Goal: Register for event/course

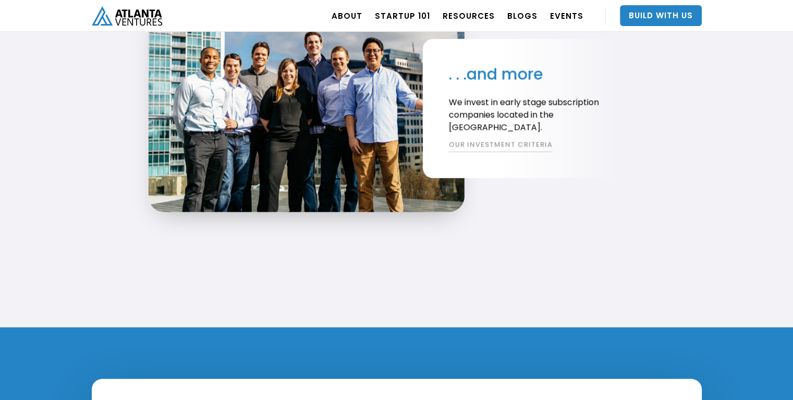
scroll to position [2092, 0]
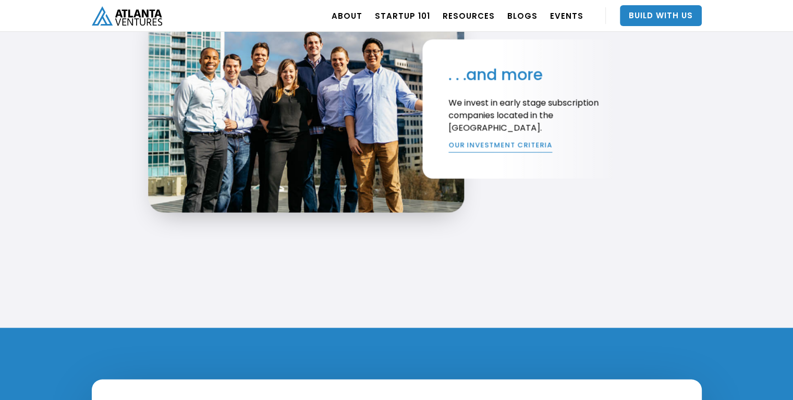
click at [492, 149] on link "OUR INVESTMENT CRITERIA" at bounding box center [500, 146] width 104 height 13
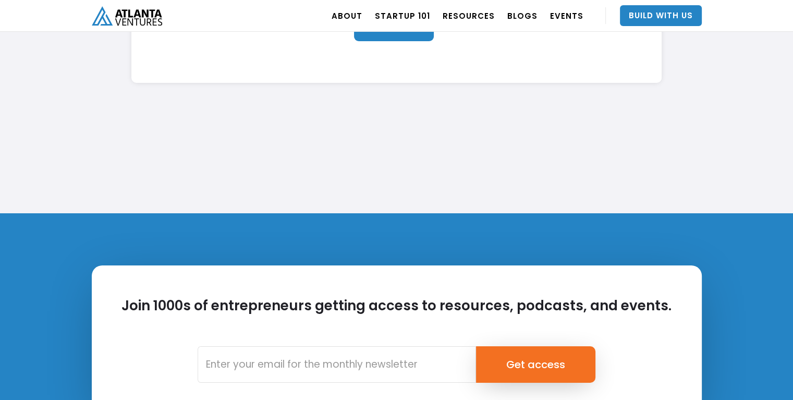
scroll to position [3959, 0]
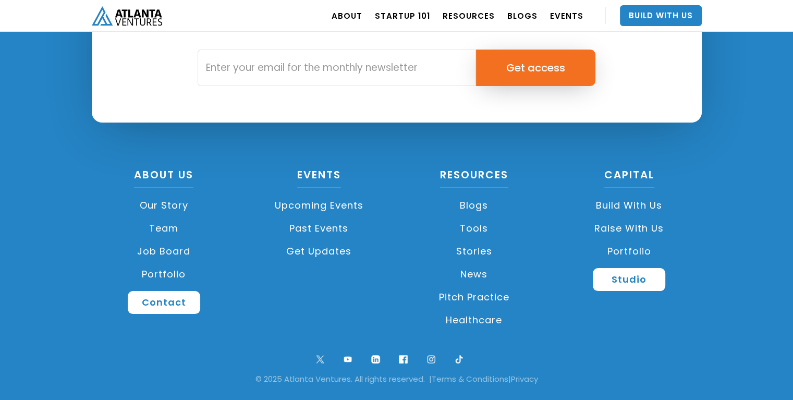
click at [344, 202] on link "Upcoming Events" at bounding box center [319, 205] width 145 height 23
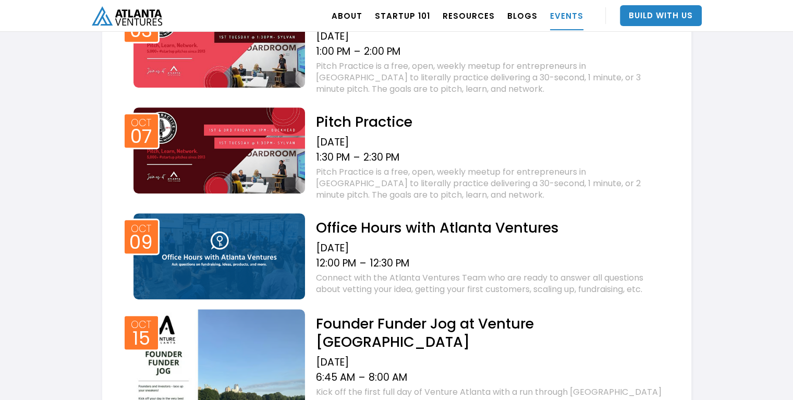
scroll to position [485, 0]
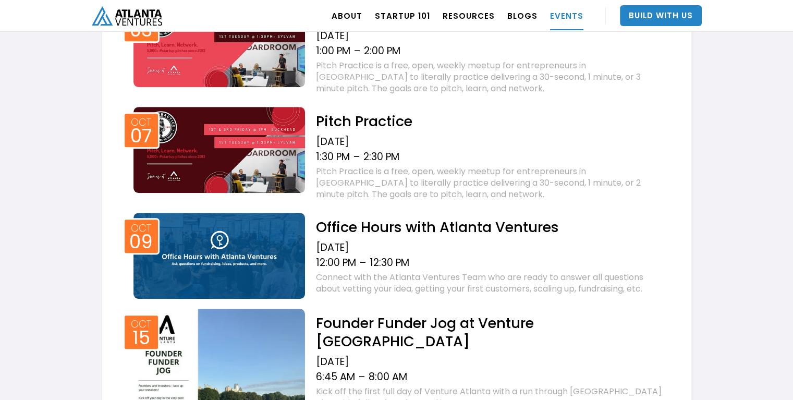
click at [451, 230] on h2 "Office Hours with Atlanta Ventures" at bounding box center [489, 227] width 349 height 18
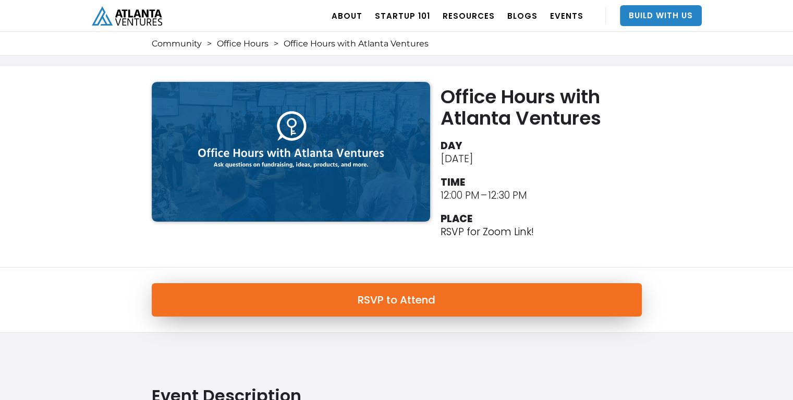
click at [395, 302] on link "RSVP to Attend" at bounding box center [397, 299] width 490 height 33
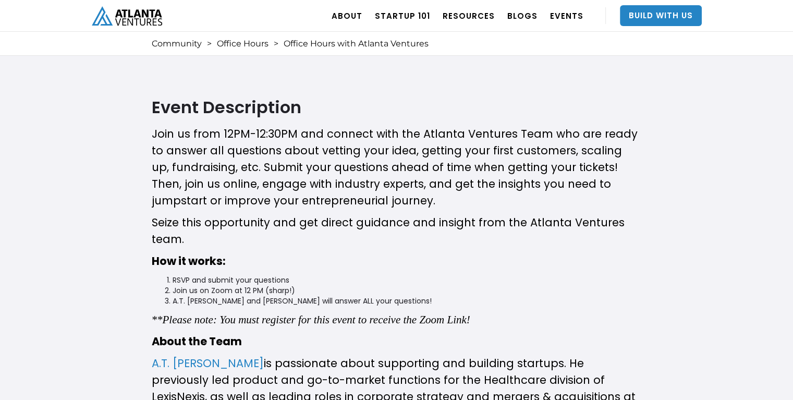
scroll to position [290, 0]
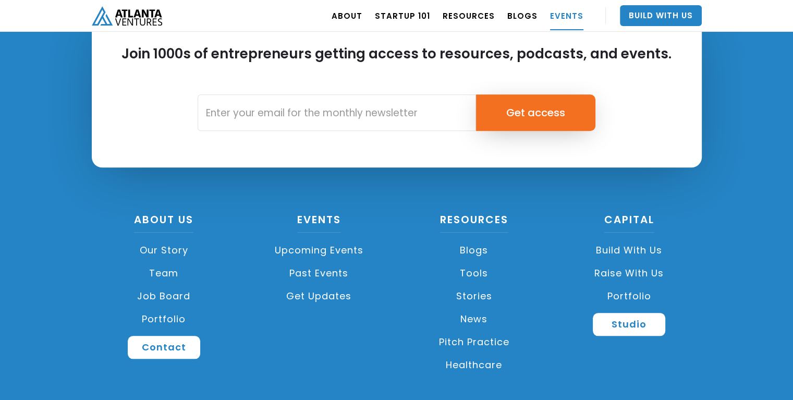
scroll to position [4893, 0]
